Goal: Find specific page/section: Find specific page/section

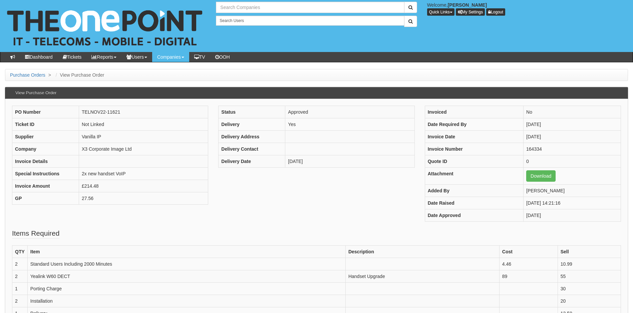
click at [246, 8] on input "text" at bounding box center [310, 7] width 188 height 11
click at [249, 16] on link "Canvasman Ltd" at bounding box center [310, 19] width 187 height 10
type input "Canvasman Ltd"
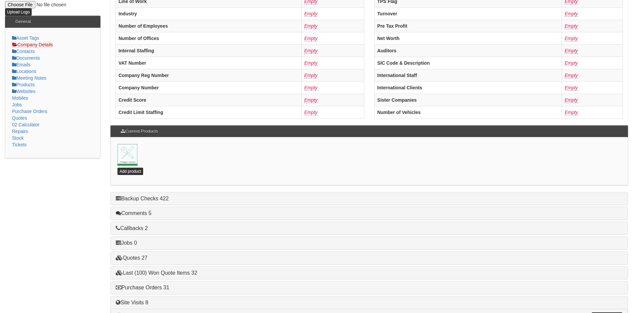
scroll to position [144, 0]
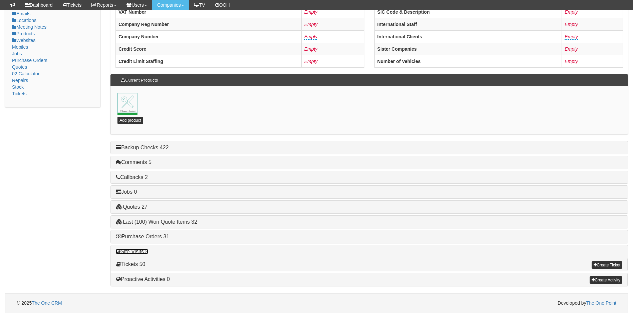
click at [136, 253] on link "Site Visits 8" at bounding box center [132, 252] width 32 height 6
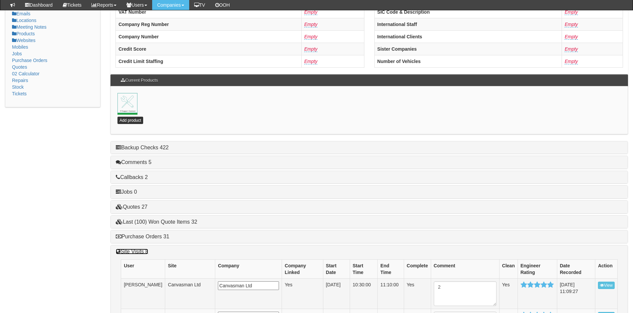
click at [136, 252] on link "Site Visits 8" at bounding box center [132, 252] width 32 height 6
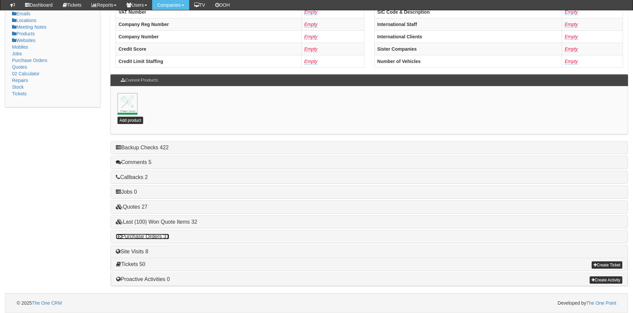
click at [146, 235] on link "Purchase Orders 31" at bounding box center [142, 237] width 53 height 6
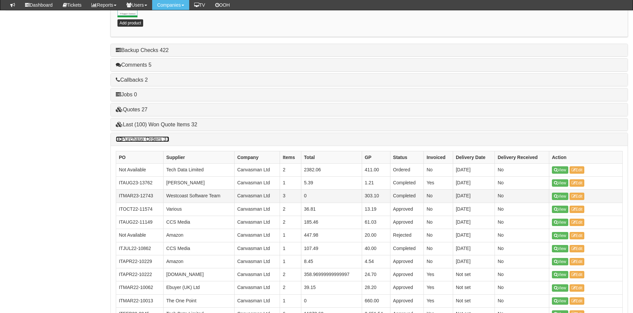
scroll to position [244, 0]
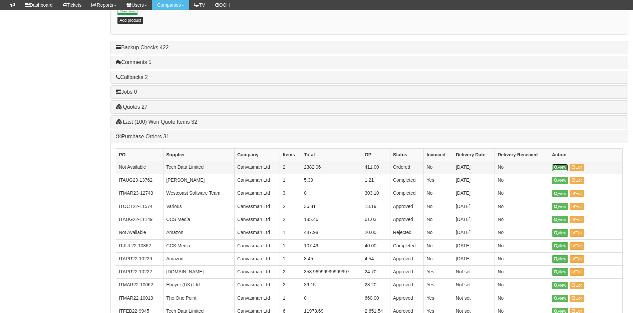
click at [557, 166] on icon at bounding box center [556, 168] width 4 height 4
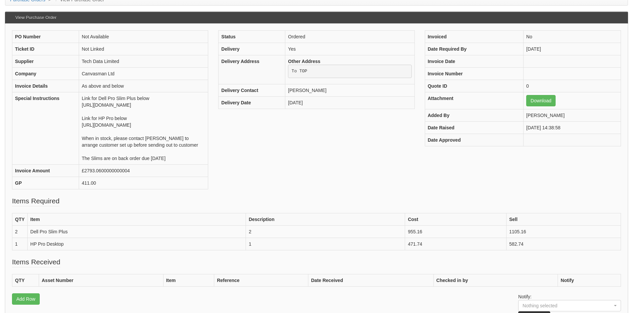
scroll to position [167, 0]
